Goal: Task Accomplishment & Management: Manage account settings

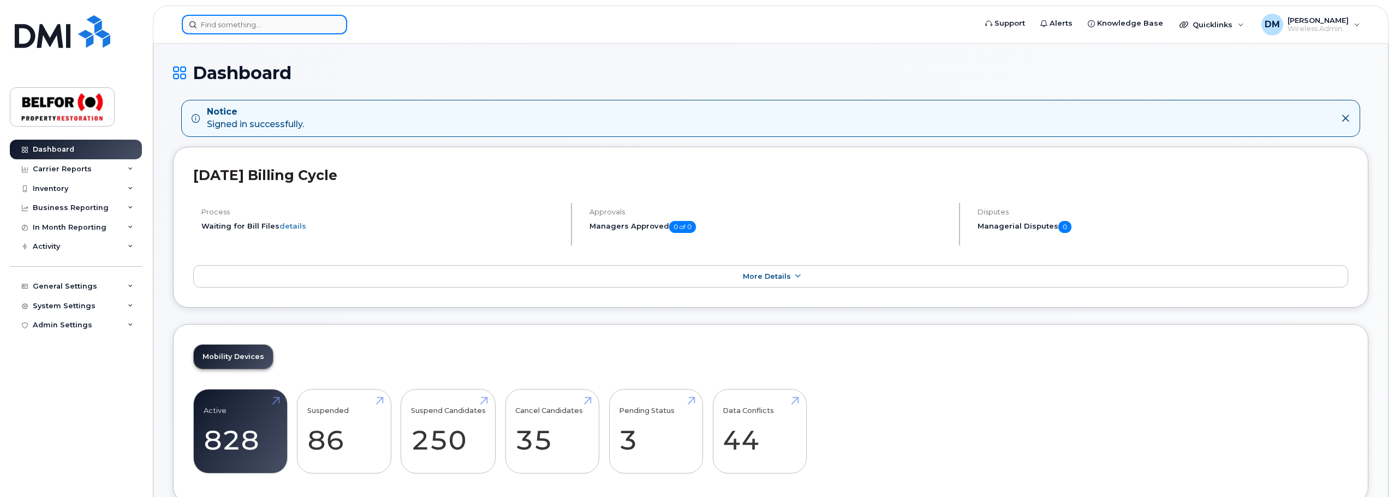
click at [224, 28] on input at bounding box center [264, 25] width 165 height 20
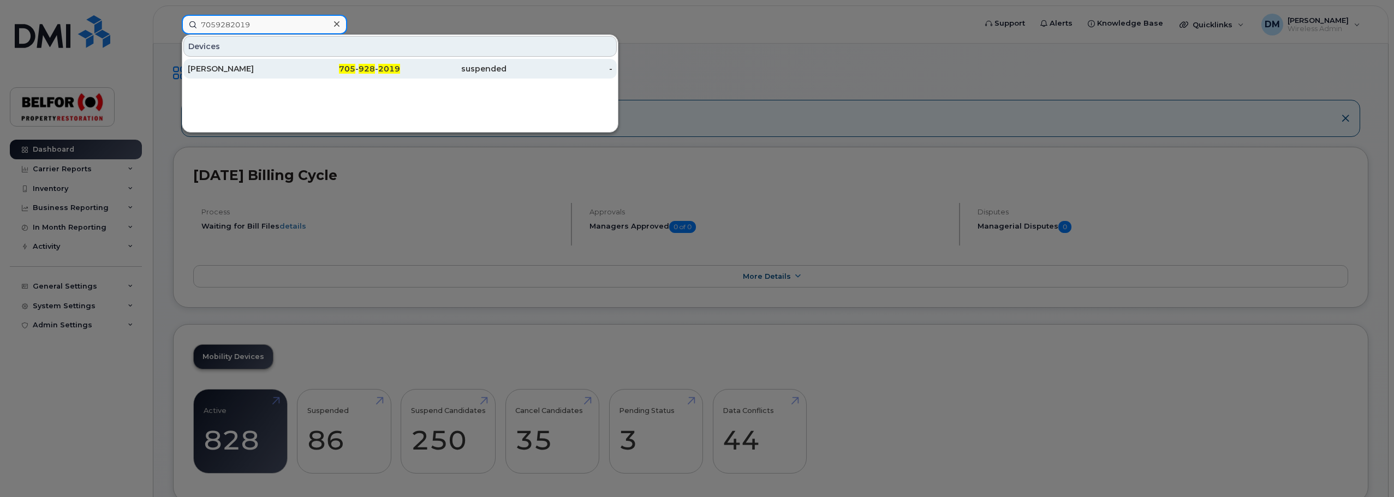
type input "7059282019"
click at [253, 73] on div "[PERSON_NAME]" at bounding box center [241, 68] width 106 height 11
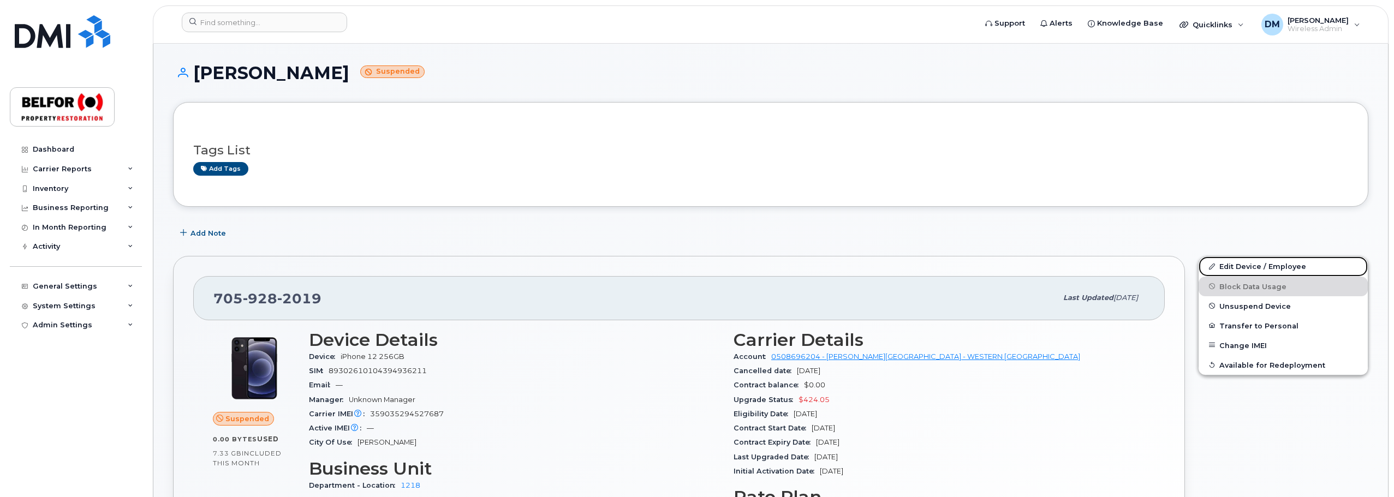
drag, startPoint x: 1256, startPoint y: 263, endPoint x: 1184, endPoint y: 250, distance: 73.2
click at [1256, 263] on link "Edit Device / Employee" at bounding box center [1283, 267] width 169 height 20
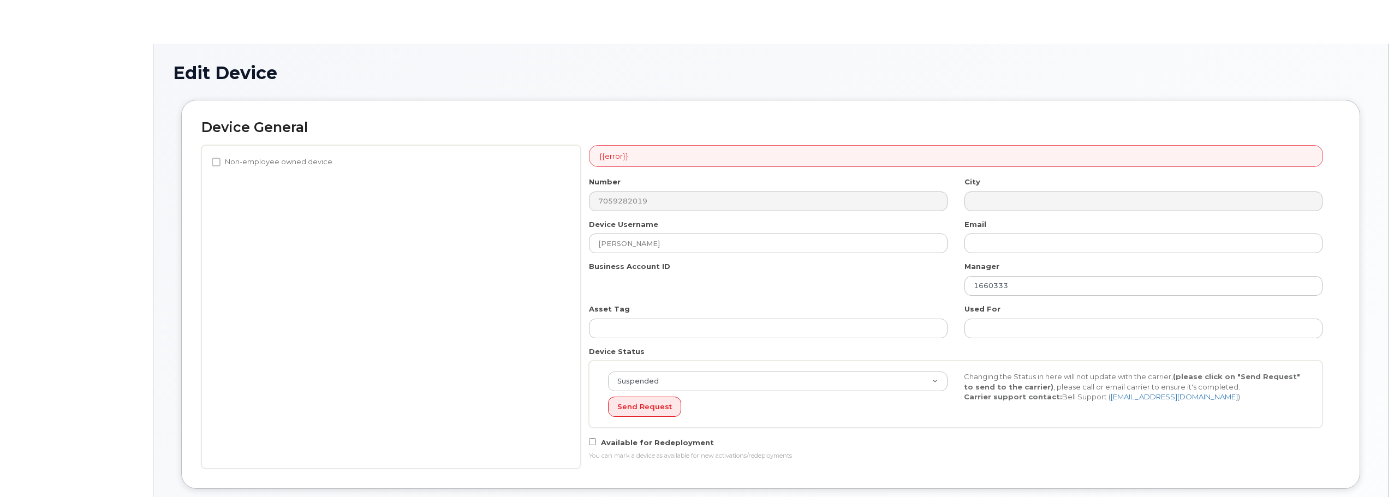
select select "5713153"
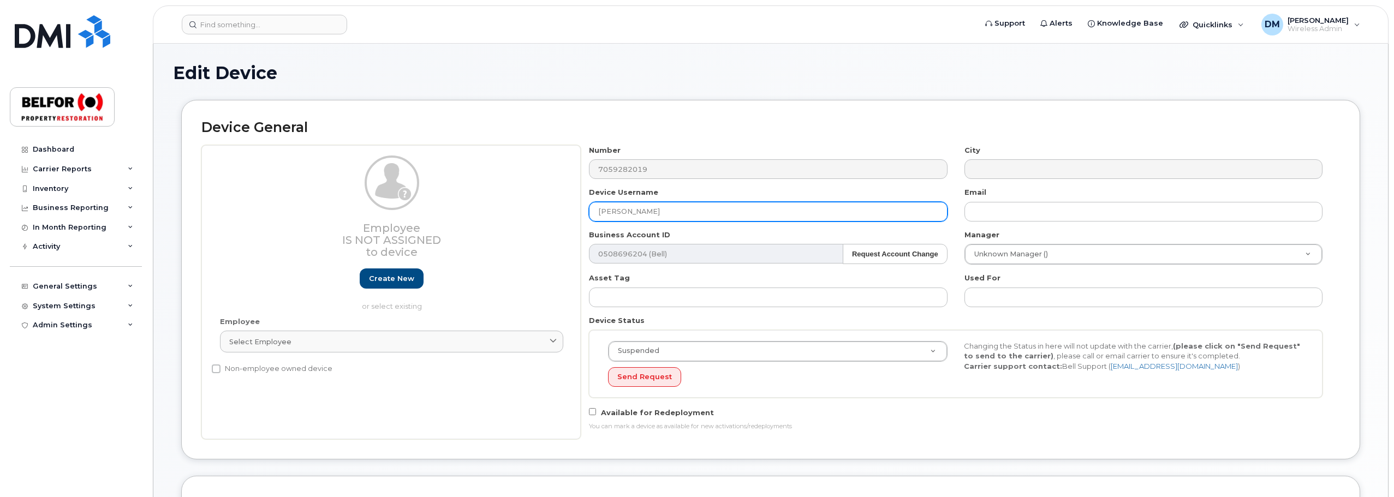
drag, startPoint x: 671, startPoint y: 213, endPoint x: 572, endPoint y: 221, distance: 100.2
click at [572, 221] on div "Employee Is not assigned to device Create new or select existing Employee Selec…" at bounding box center [770, 292] width 1139 height 294
paste input "Terence Dunphy"
type input "Terence Dunphy"
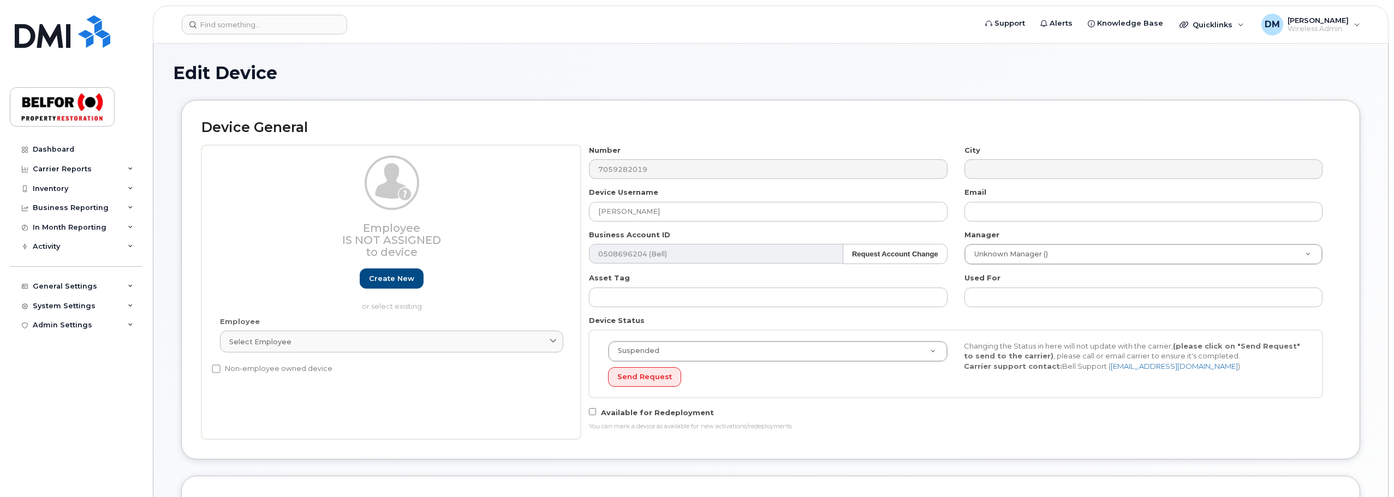
click at [1363, 347] on div "Device General Employee Is not assigned to device Create new or select existing…" at bounding box center [771, 288] width 1196 height 376
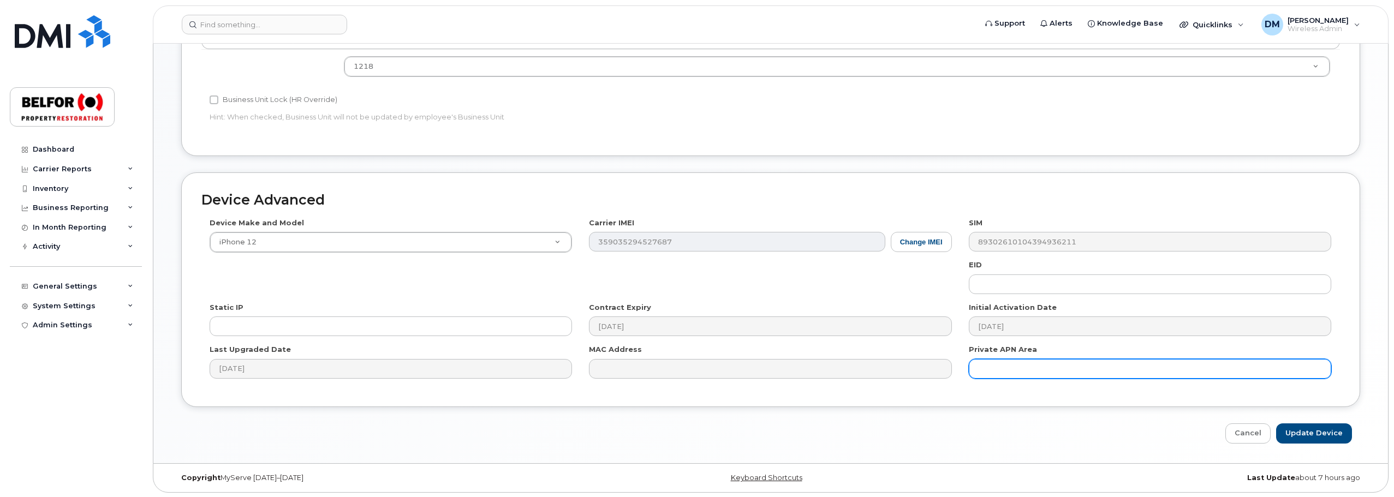
scroll to position [492, 0]
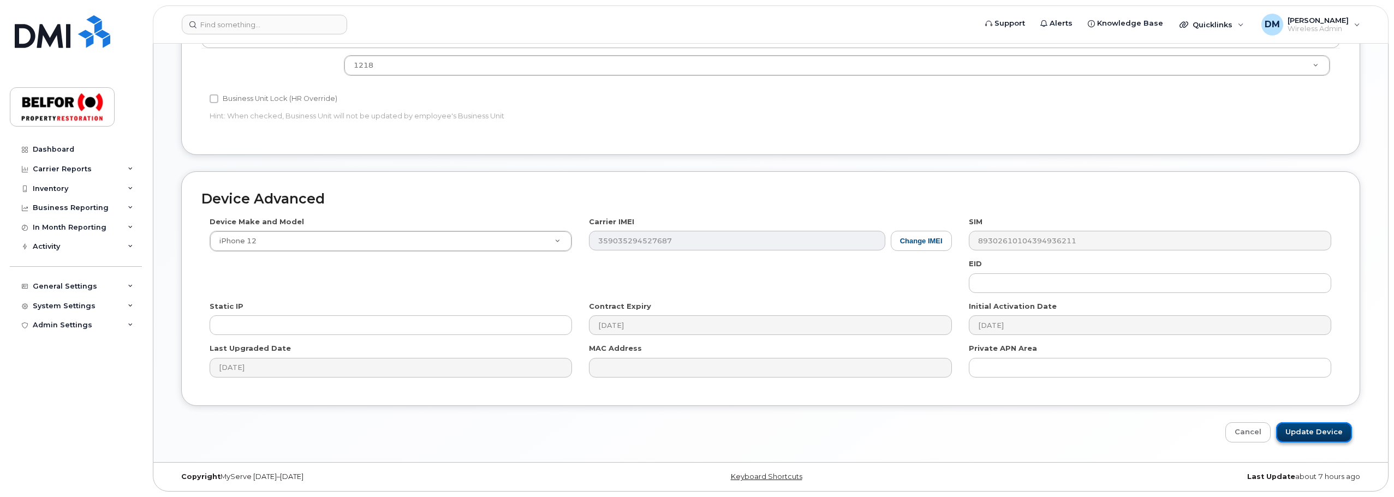
click at [1323, 440] on input "Update Device" at bounding box center [1314, 433] width 76 height 20
type input "Saving..."
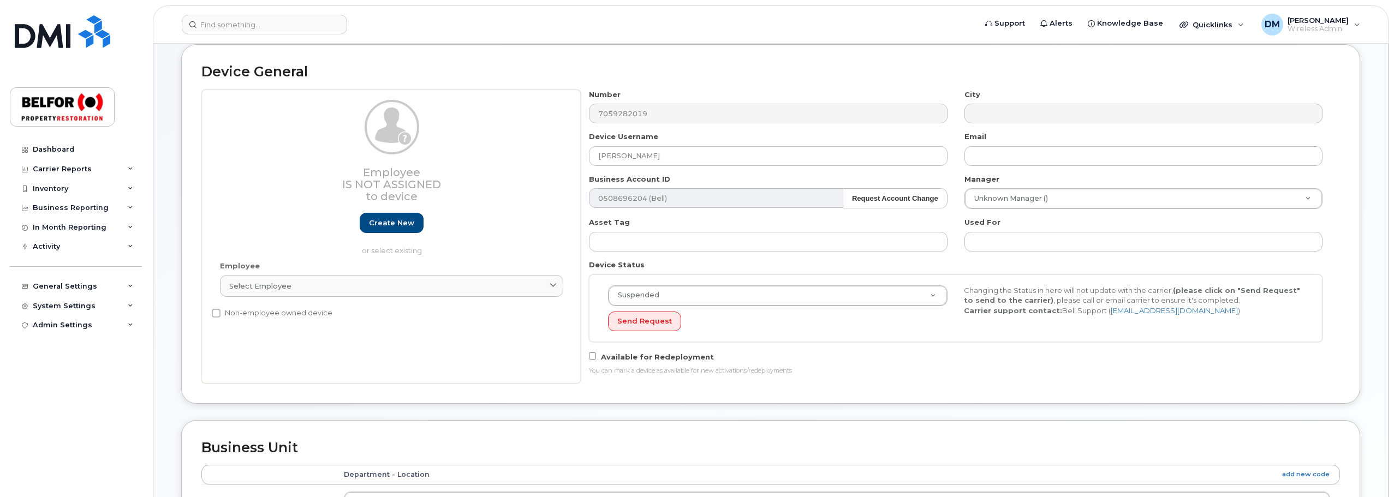
scroll to position [55, 0]
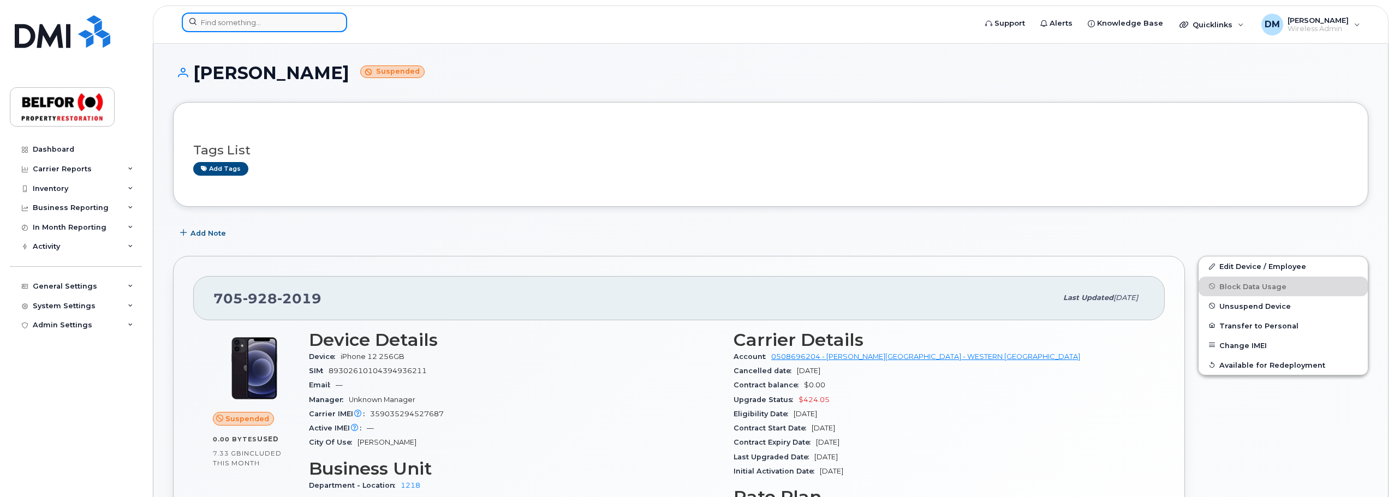
click at [241, 23] on input at bounding box center [264, 23] width 165 height 20
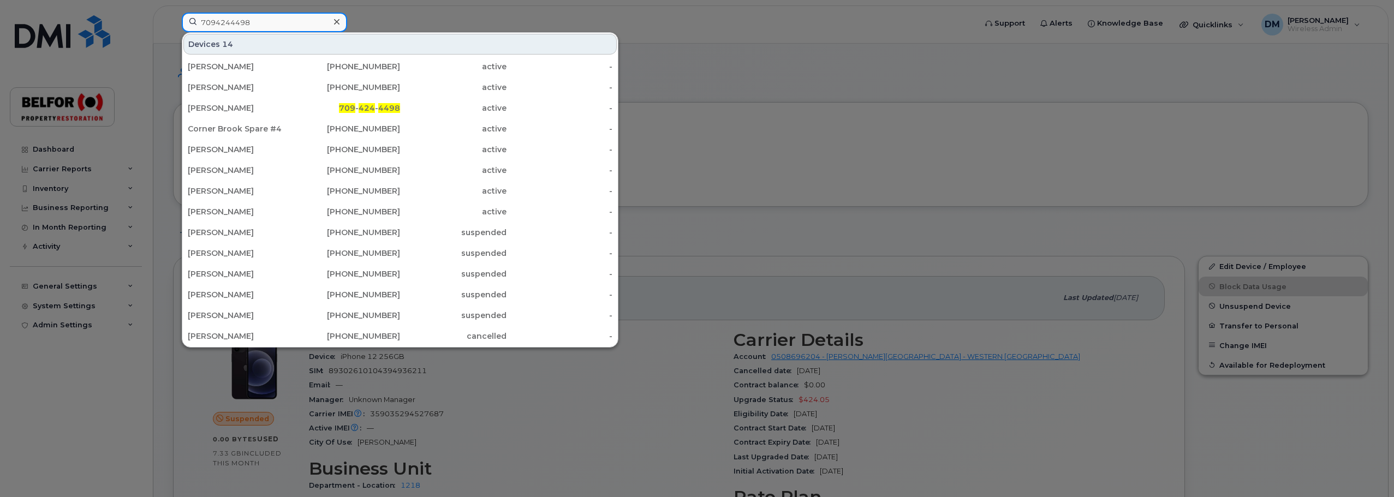
type input "7094244498"
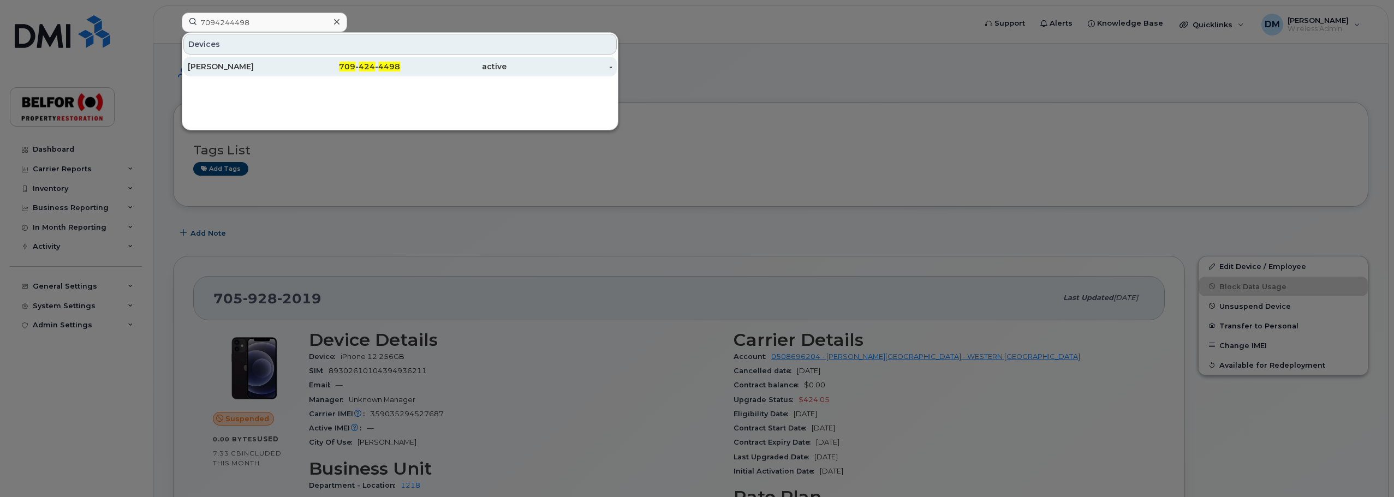
click at [238, 64] on div "Alvin Hart" at bounding box center [241, 66] width 106 height 11
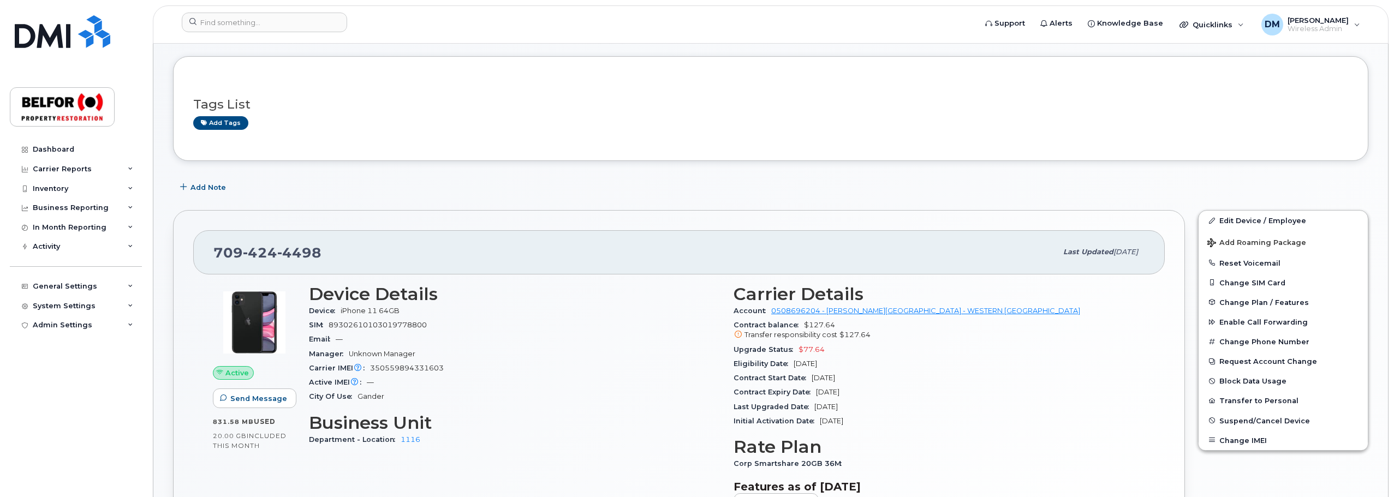
scroll to position [109, 0]
